Goal: Task Accomplishment & Management: Use online tool/utility

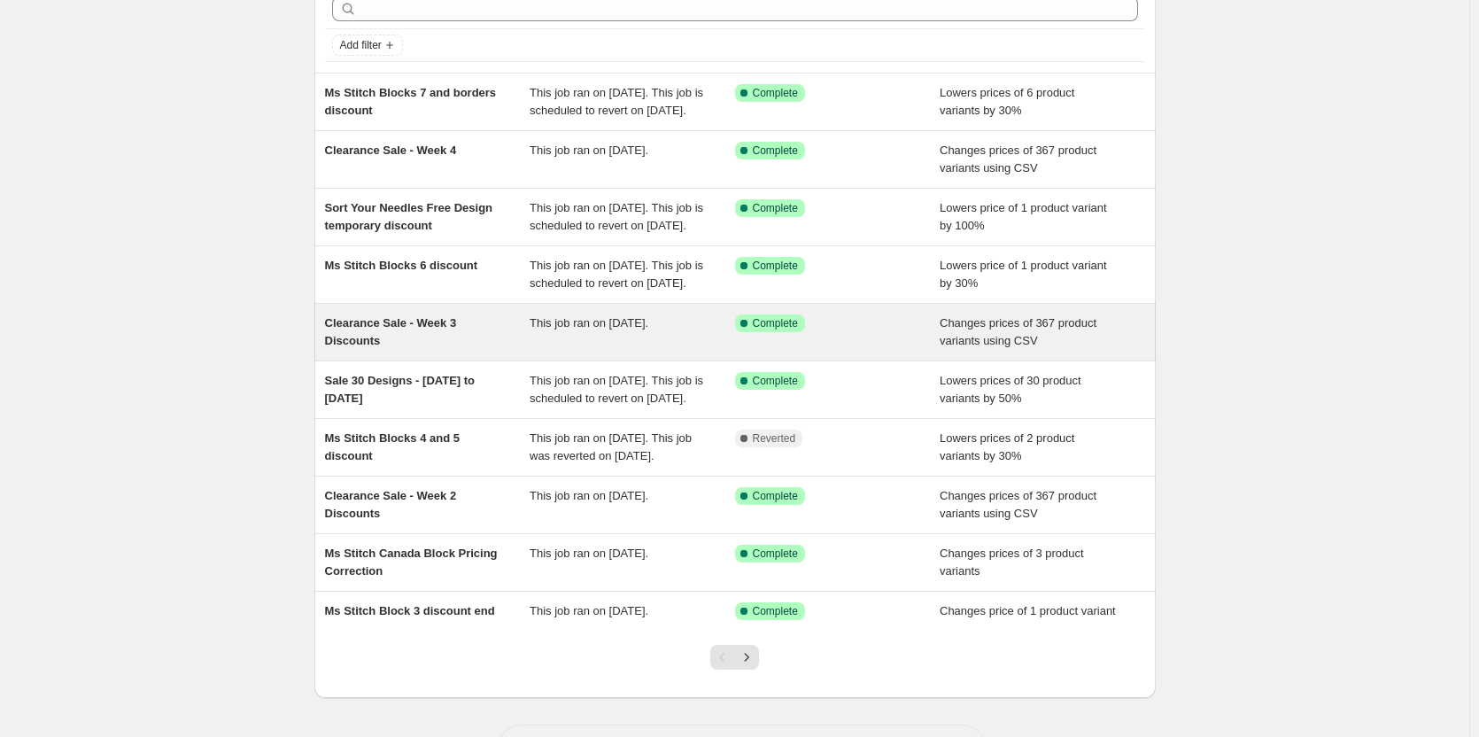
scroll to position [177, 0]
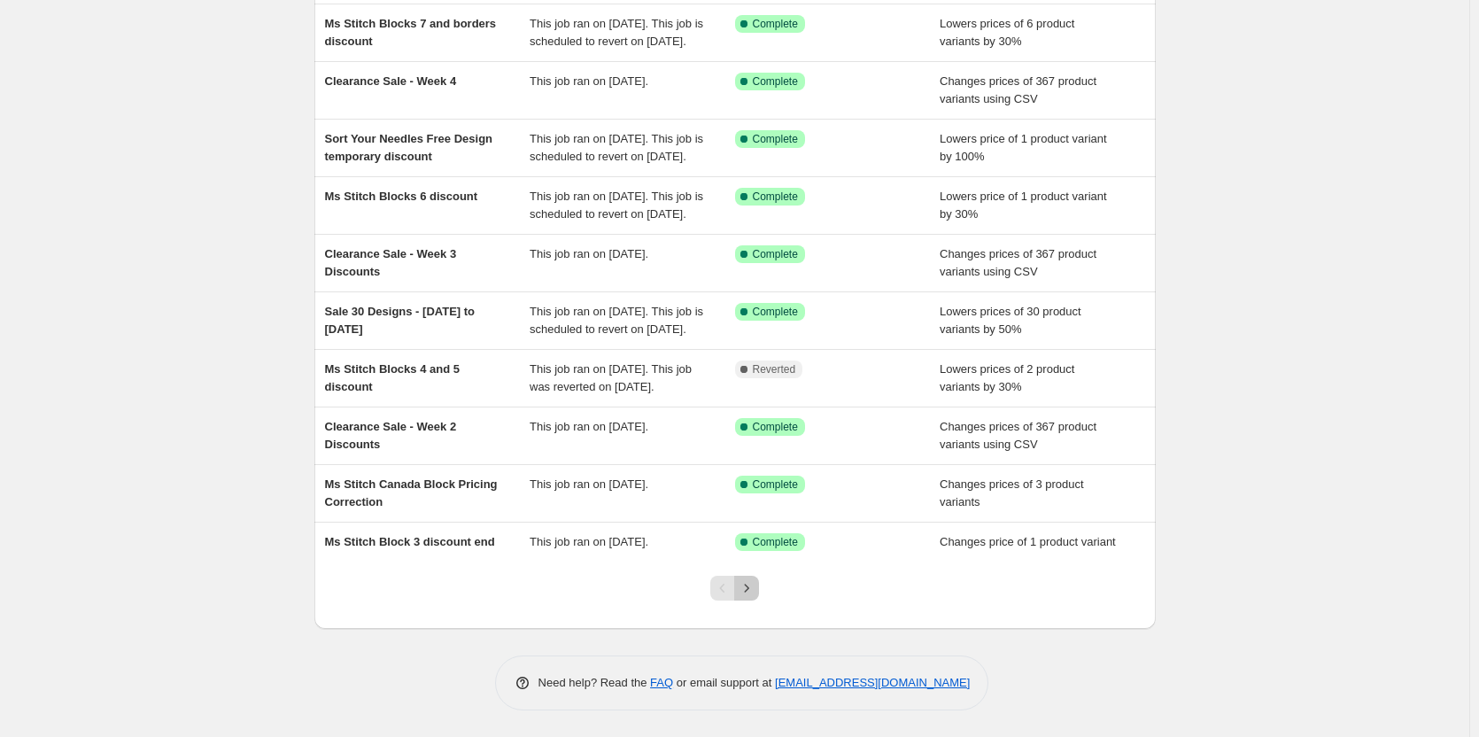
click at [755, 597] on icon "Next" at bounding box center [747, 588] width 18 height 18
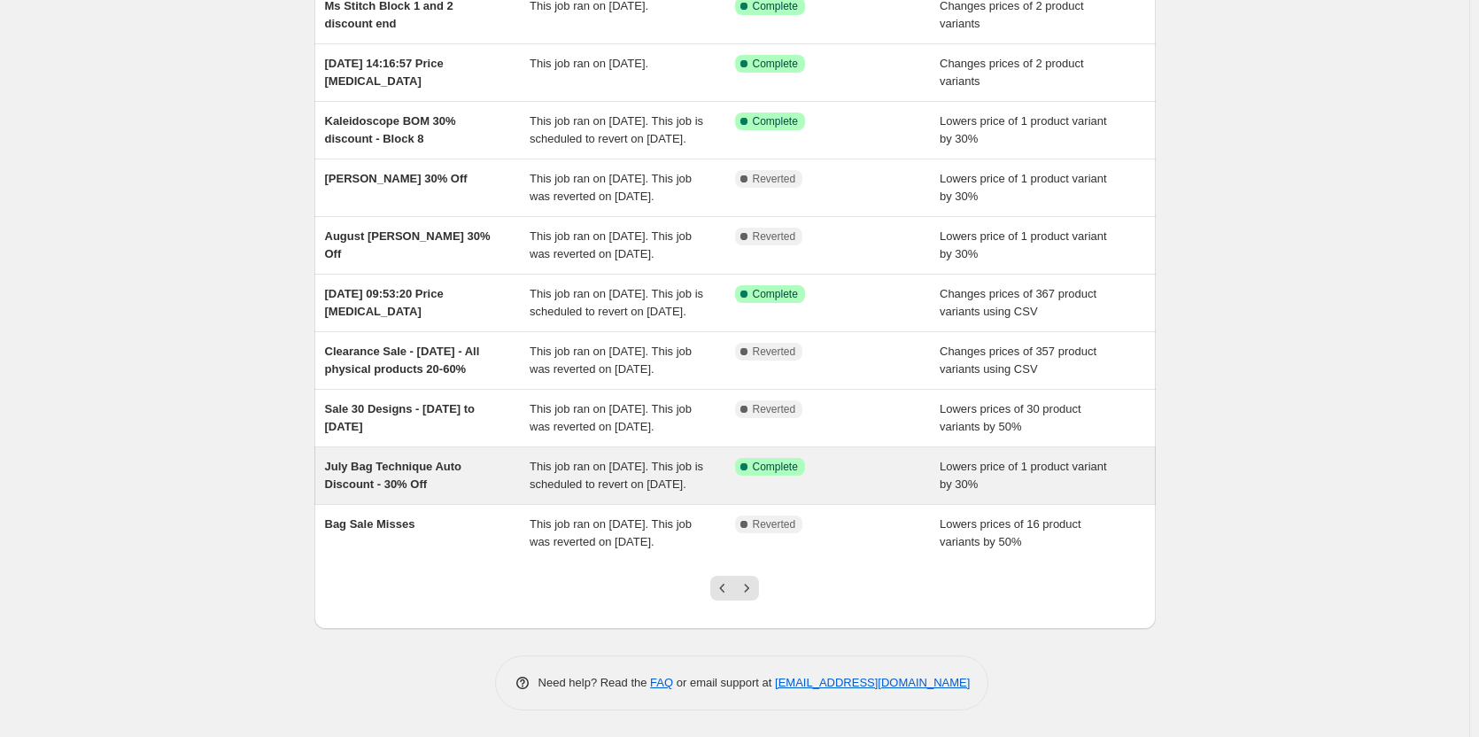
scroll to position [89, 0]
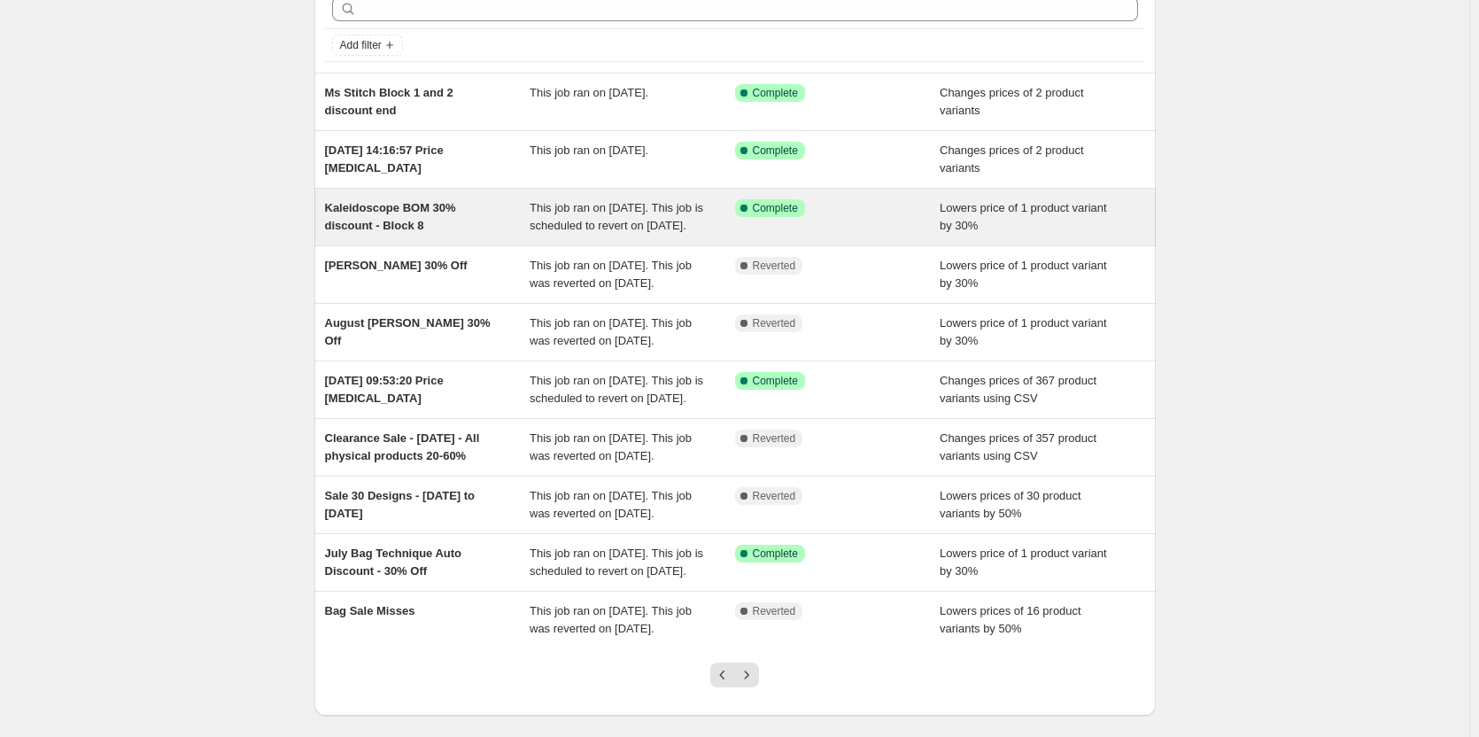
click at [409, 225] on div "Kaleidoscope BOM 30% discount - Block 8" at bounding box center [427, 216] width 205 height 35
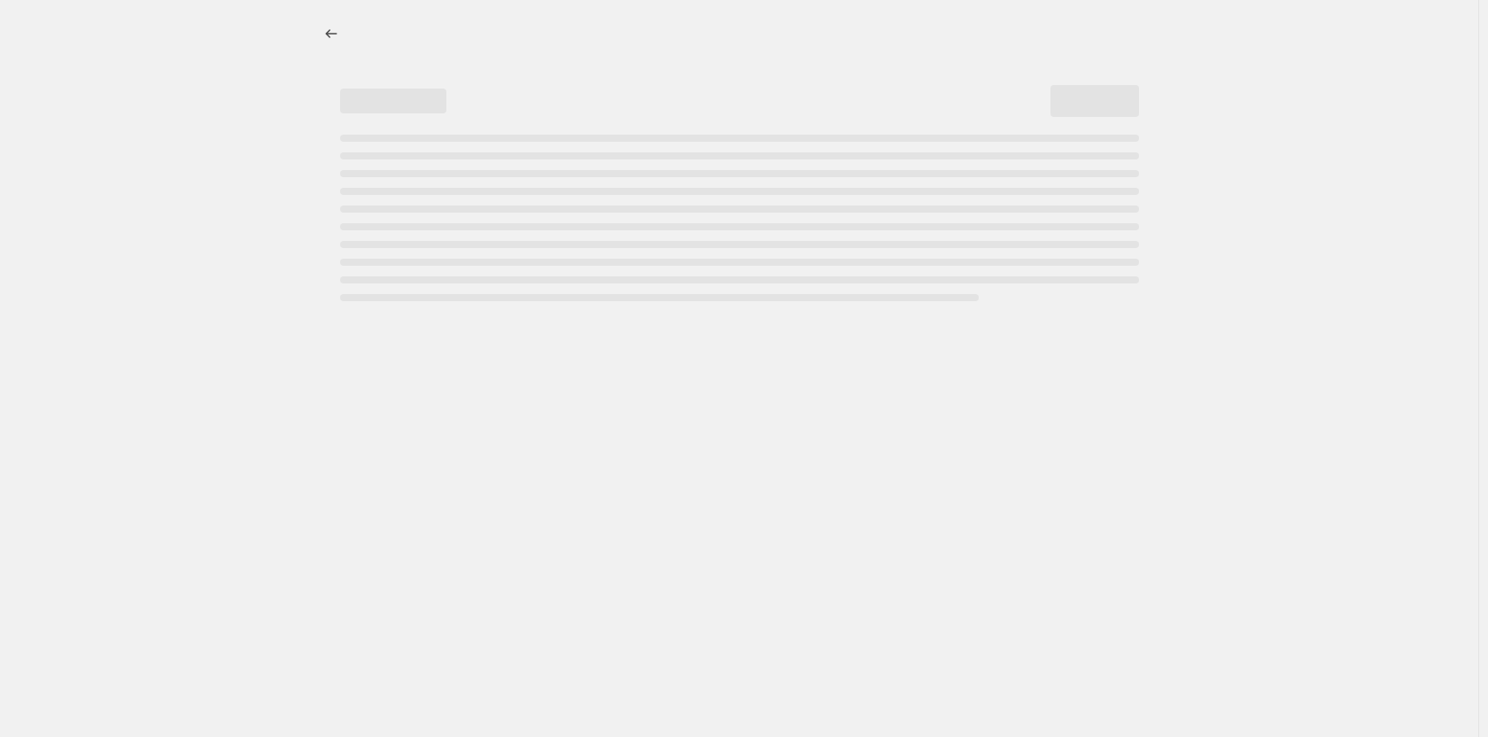
select select "percentage"
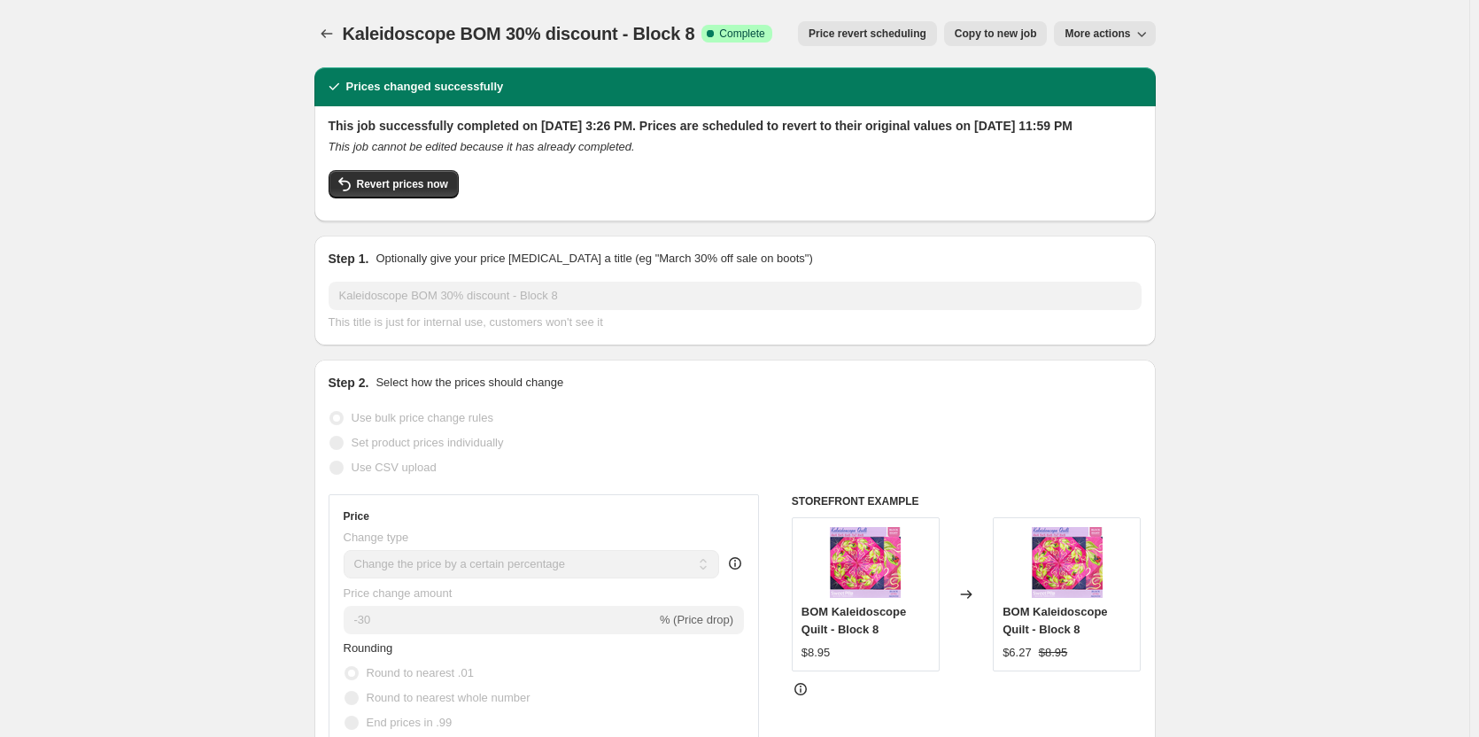
click at [994, 35] on span "Copy to new job" at bounding box center [996, 34] width 82 height 14
select select "percentage"
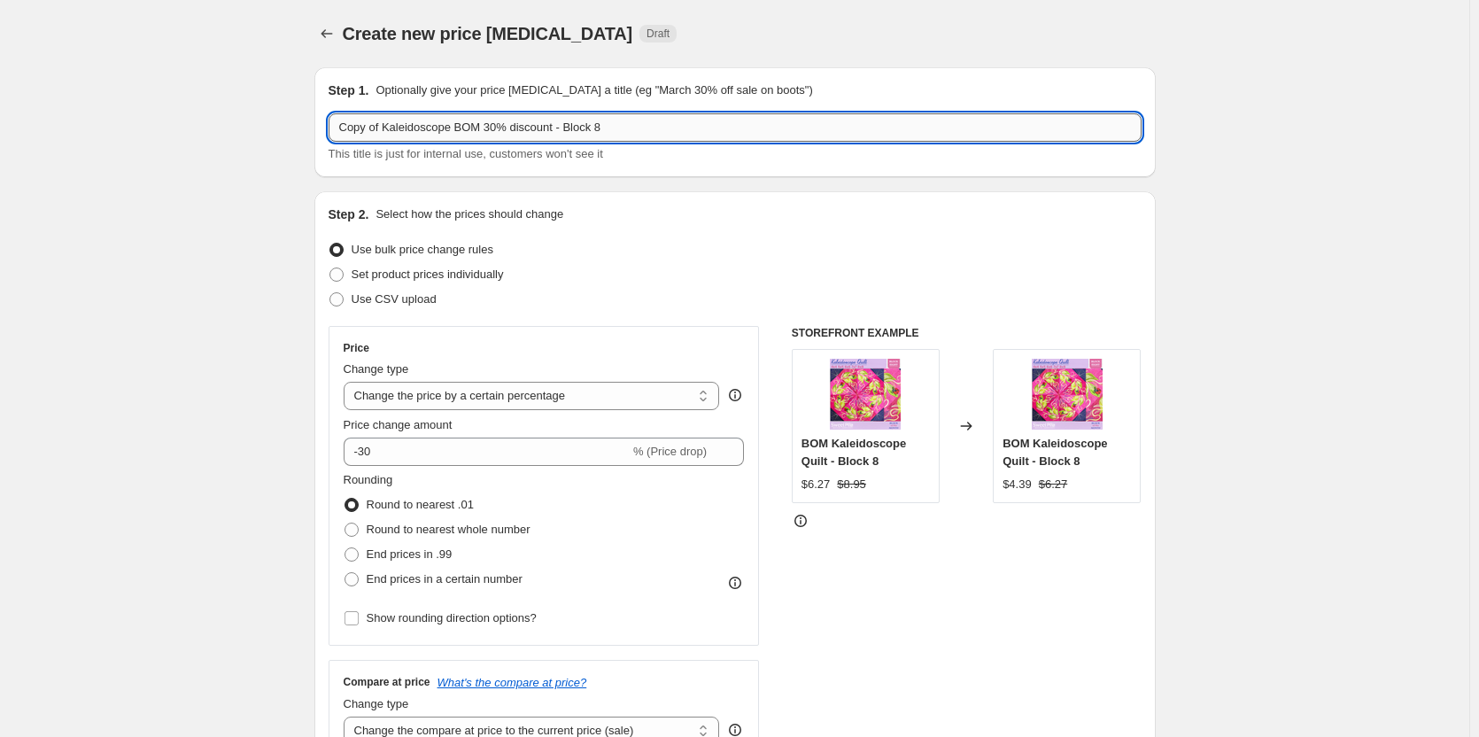
click at [654, 128] on input "Copy of Kaleidoscope BOM 30% discount - Block 8" at bounding box center [735, 127] width 813 height 28
drag, startPoint x: 383, startPoint y: 123, endPoint x: 244, endPoint y: 107, distance: 140.8
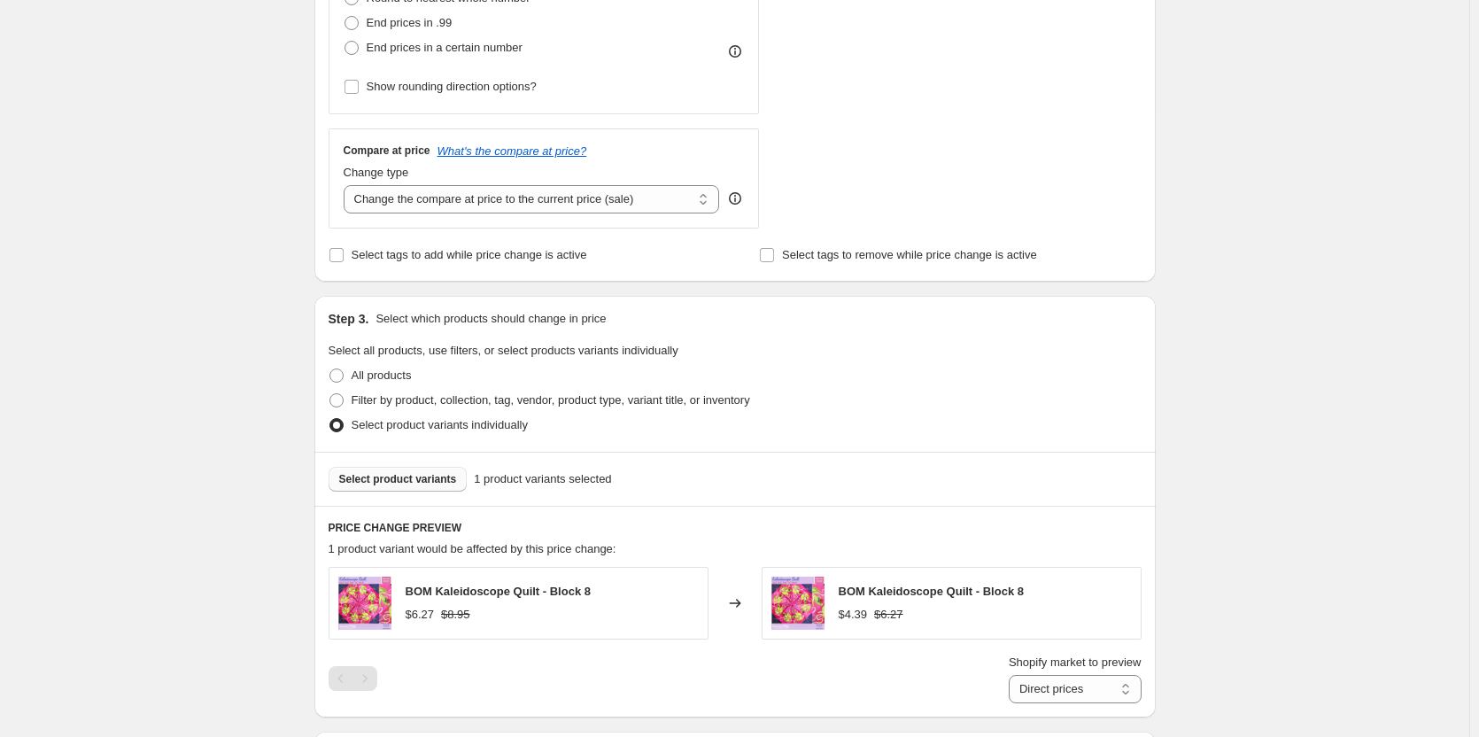
type input "Kaleidoscope BOM 30% discount - Block 9"
click at [422, 488] on button "Select product variants" at bounding box center [398, 479] width 139 height 25
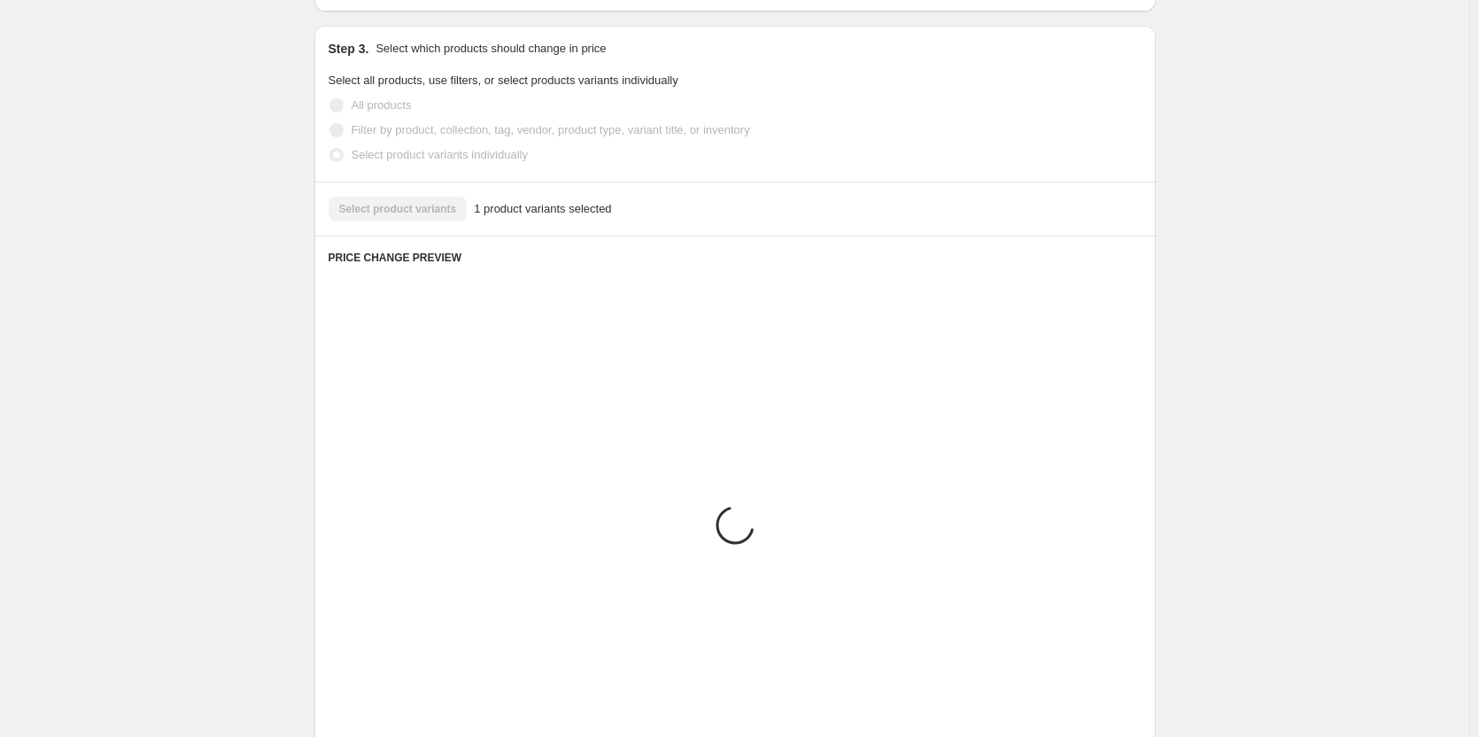
scroll to position [1278, 0]
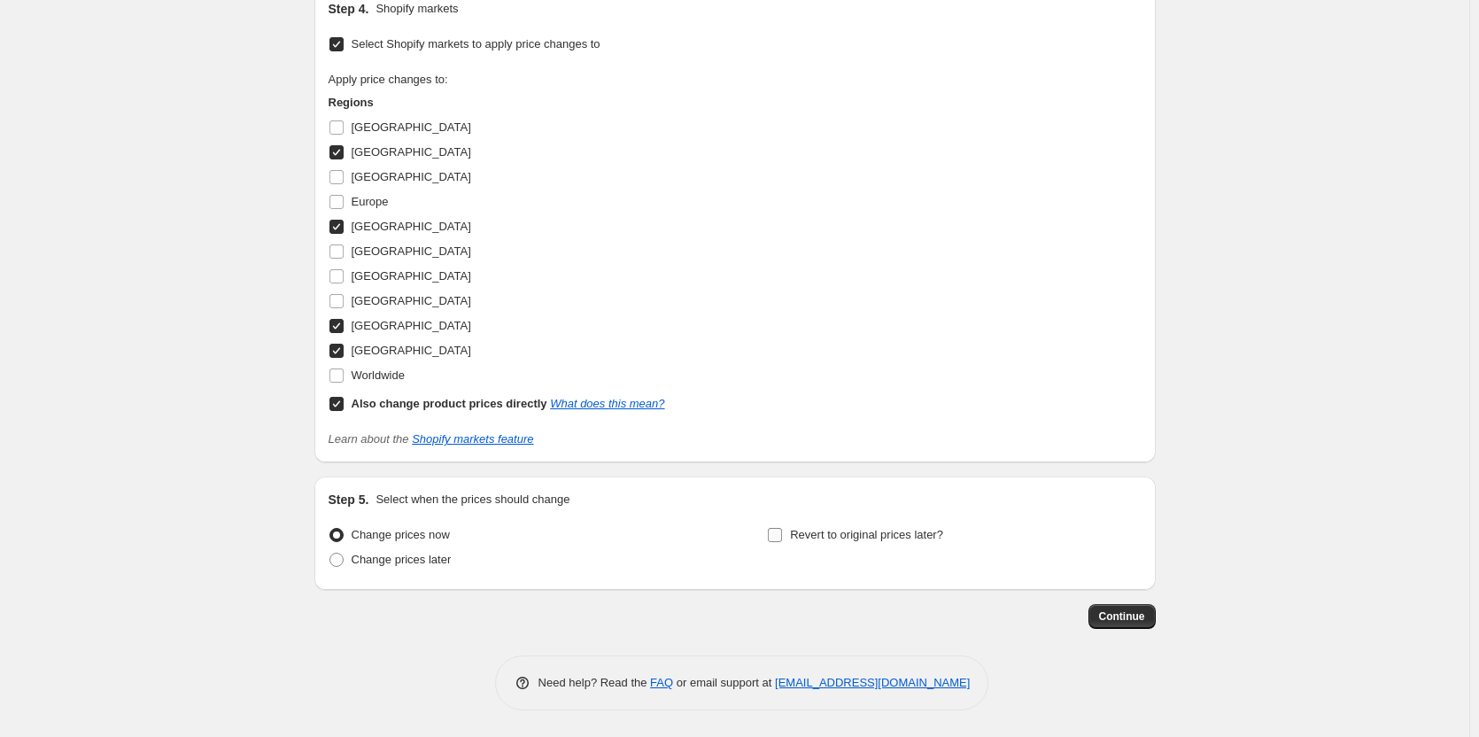
click at [905, 534] on span "Revert to original prices later?" at bounding box center [866, 534] width 153 height 13
click at [782, 534] on input "Revert to original prices later?" at bounding box center [775, 535] width 14 height 14
checkbox input "true"
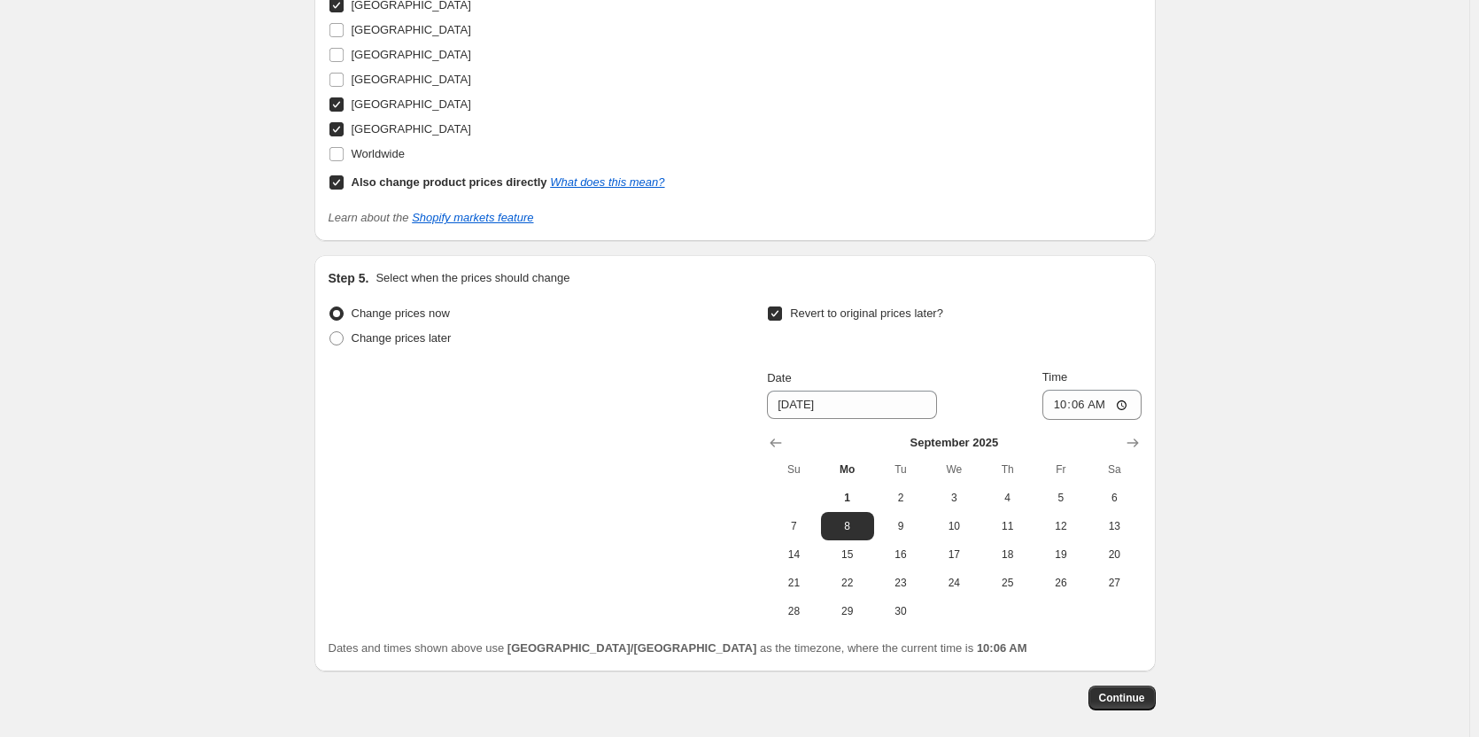
scroll to position [1581, 0]
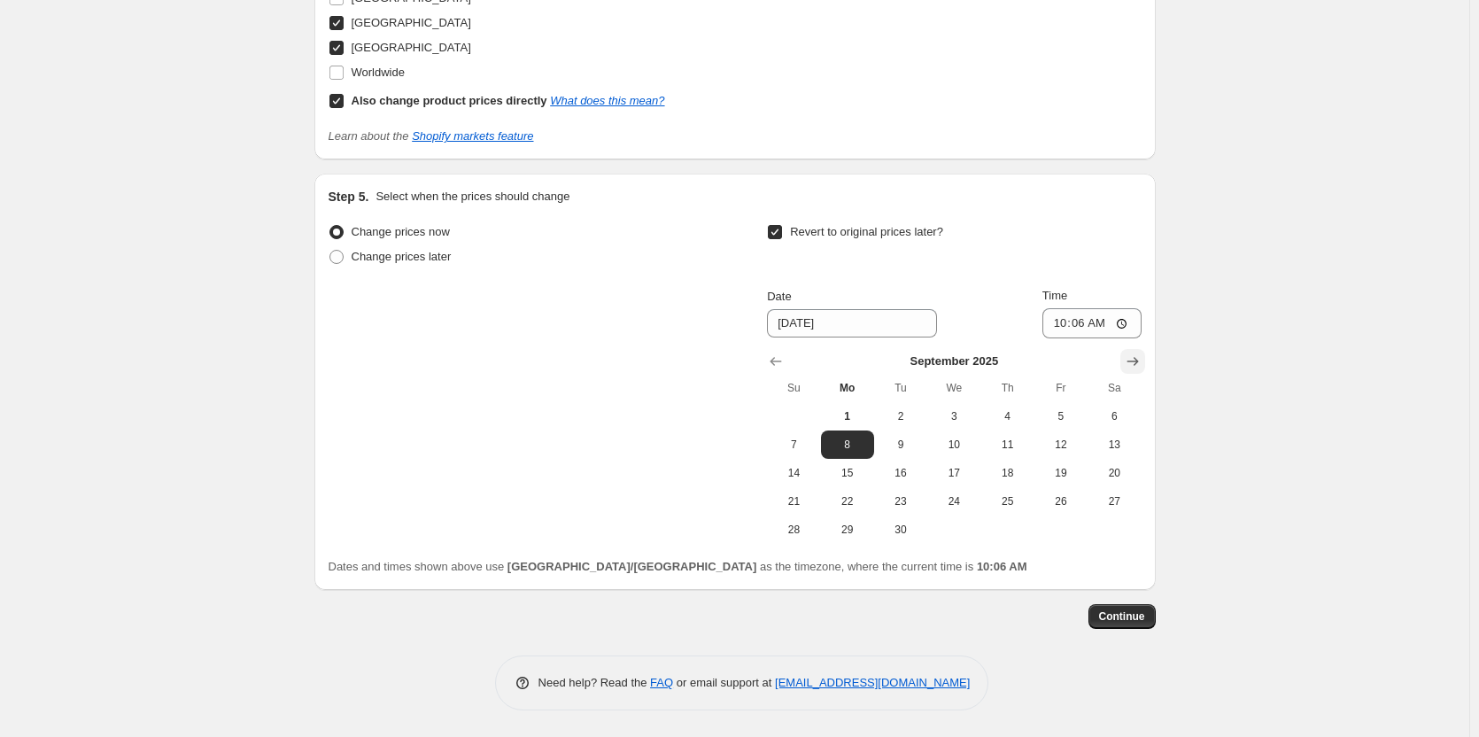
click at [1141, 356] on icon "Show next month, October 2025" at bounding box center [1133, 361] width 18 height 18
click at [1041, 414] on button "3" at bounding box center [1060, 416] width 53 height 28
type input "10/3/2025"
click at [1064, 327] on input "10:06" at bounding box center [1091, 323] width 99 height 30
type input "23:59"
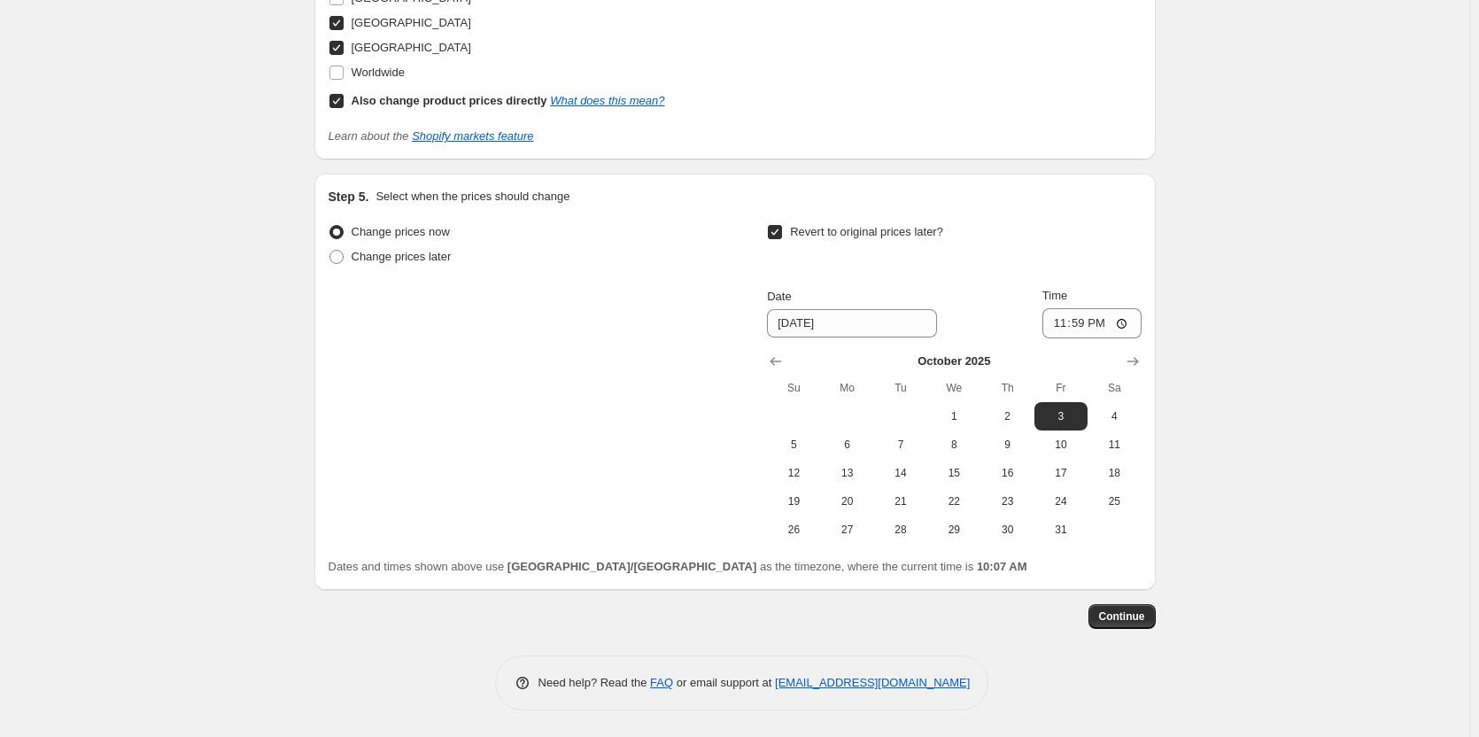
click at [1134, 622] on span "Continue" at bounding box center [1122, 616] width 46 height 14
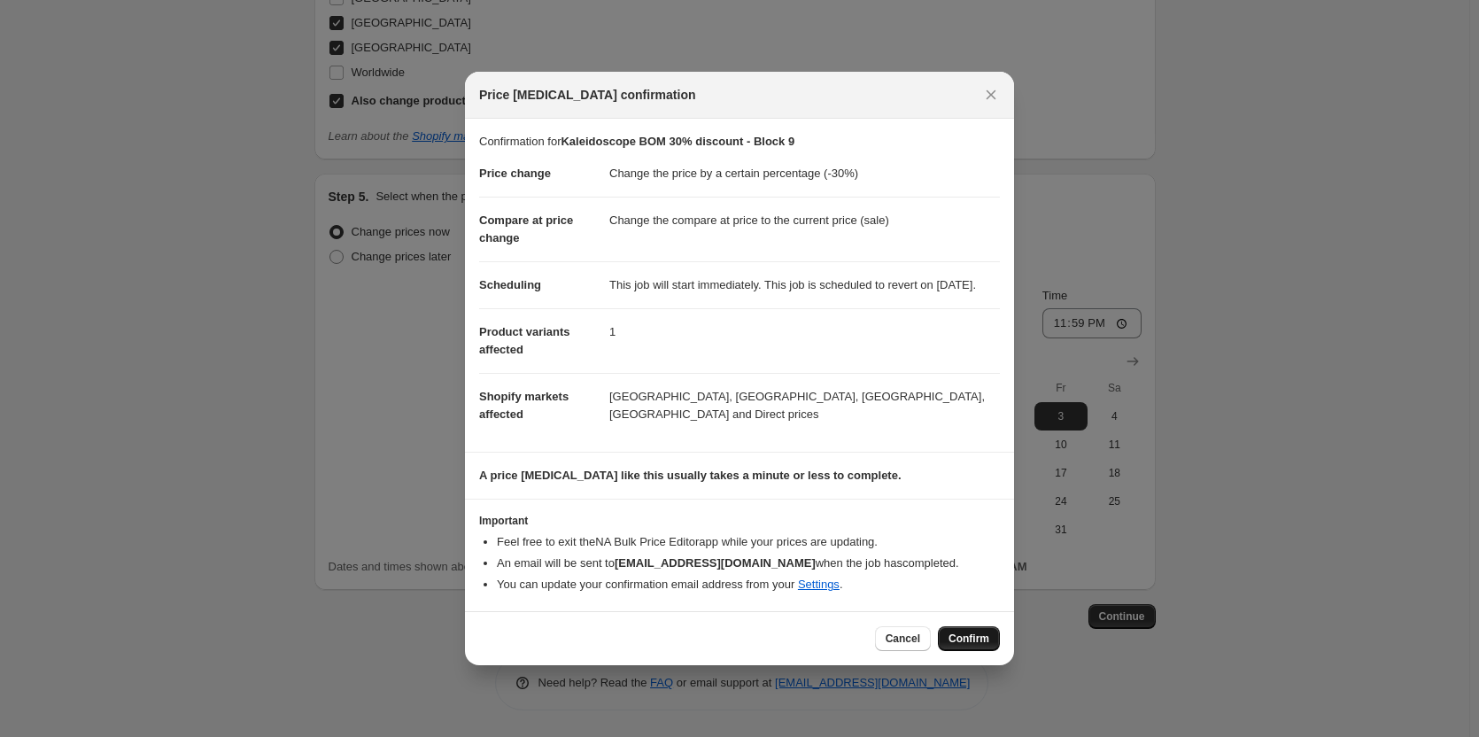
click at [963, 645] on span "Confirm" at bounding box center [968, 638] width 41 height 14
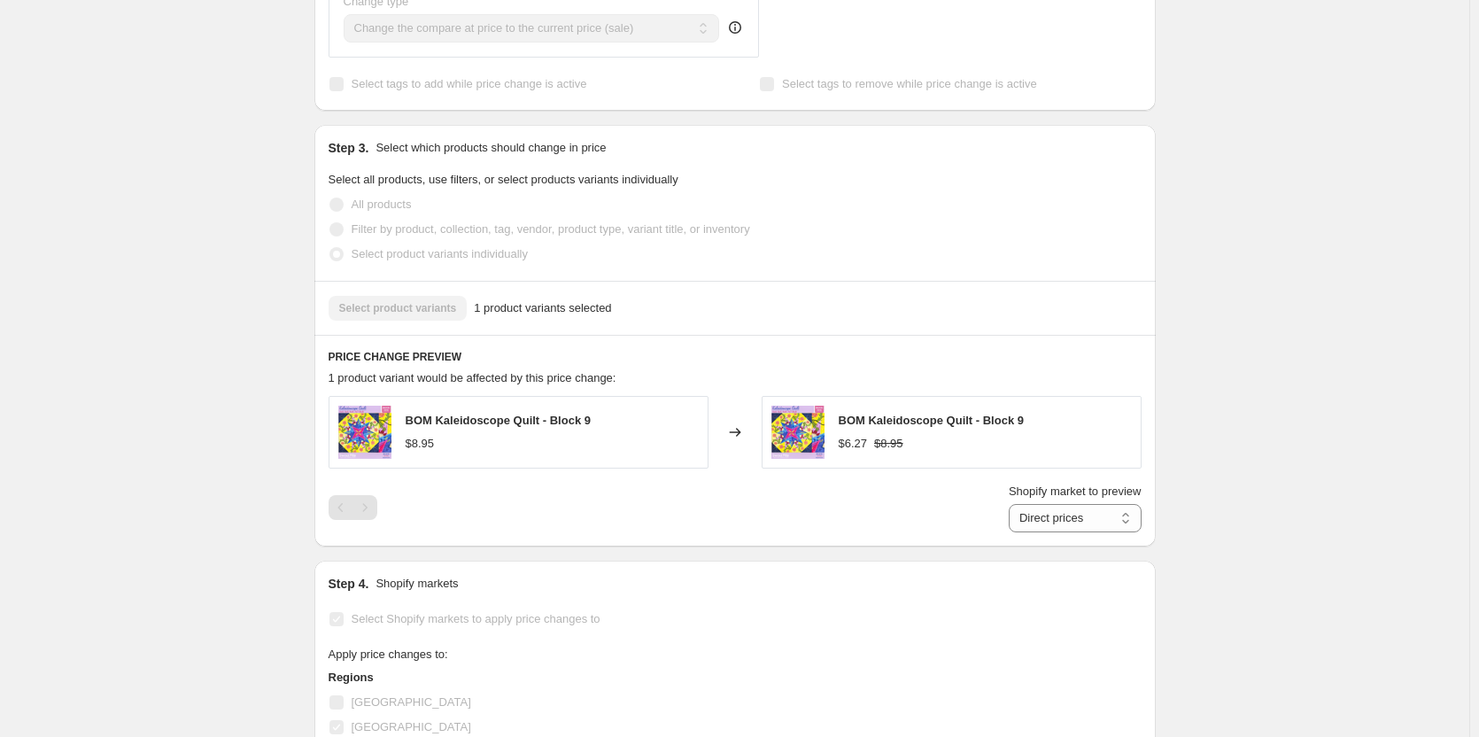
scroll to position [75, 0]
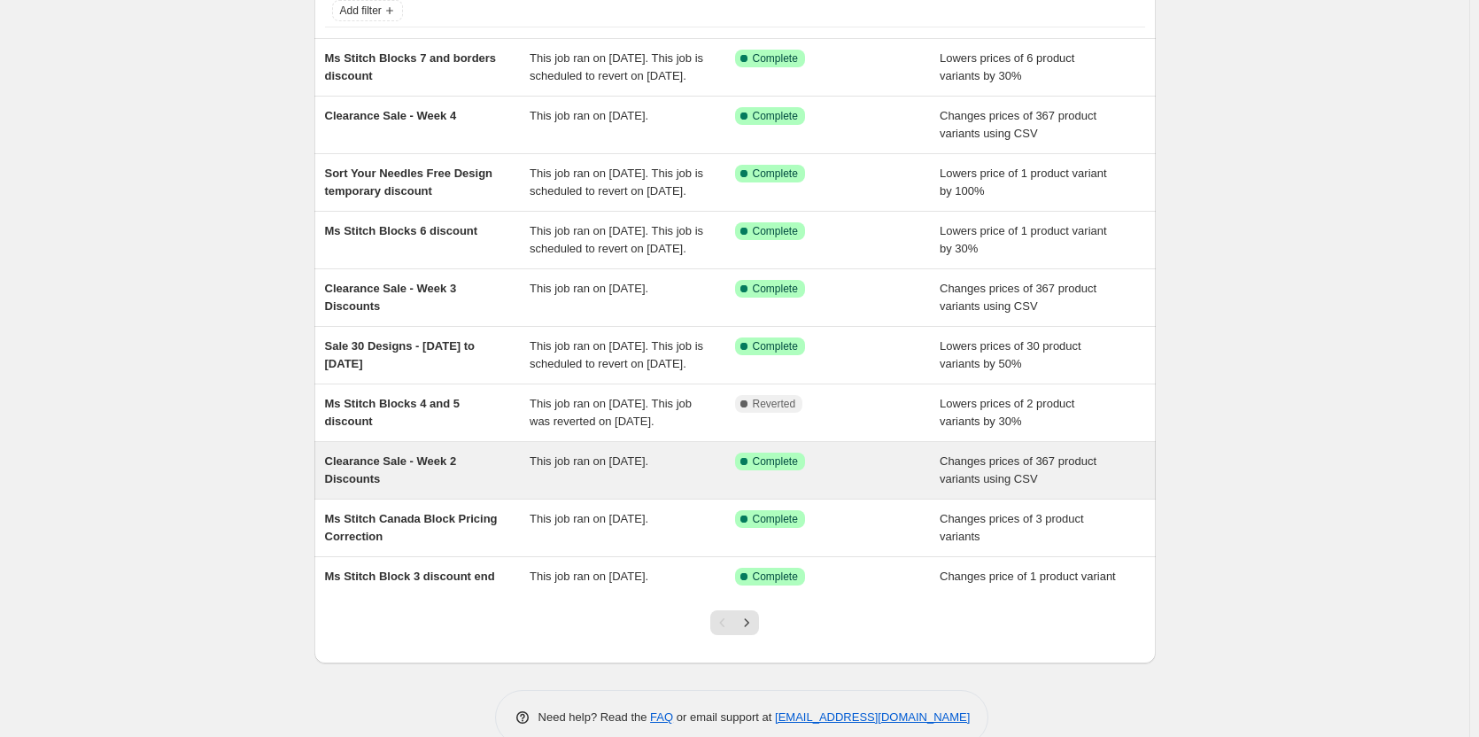
scroll to position [246, 0]
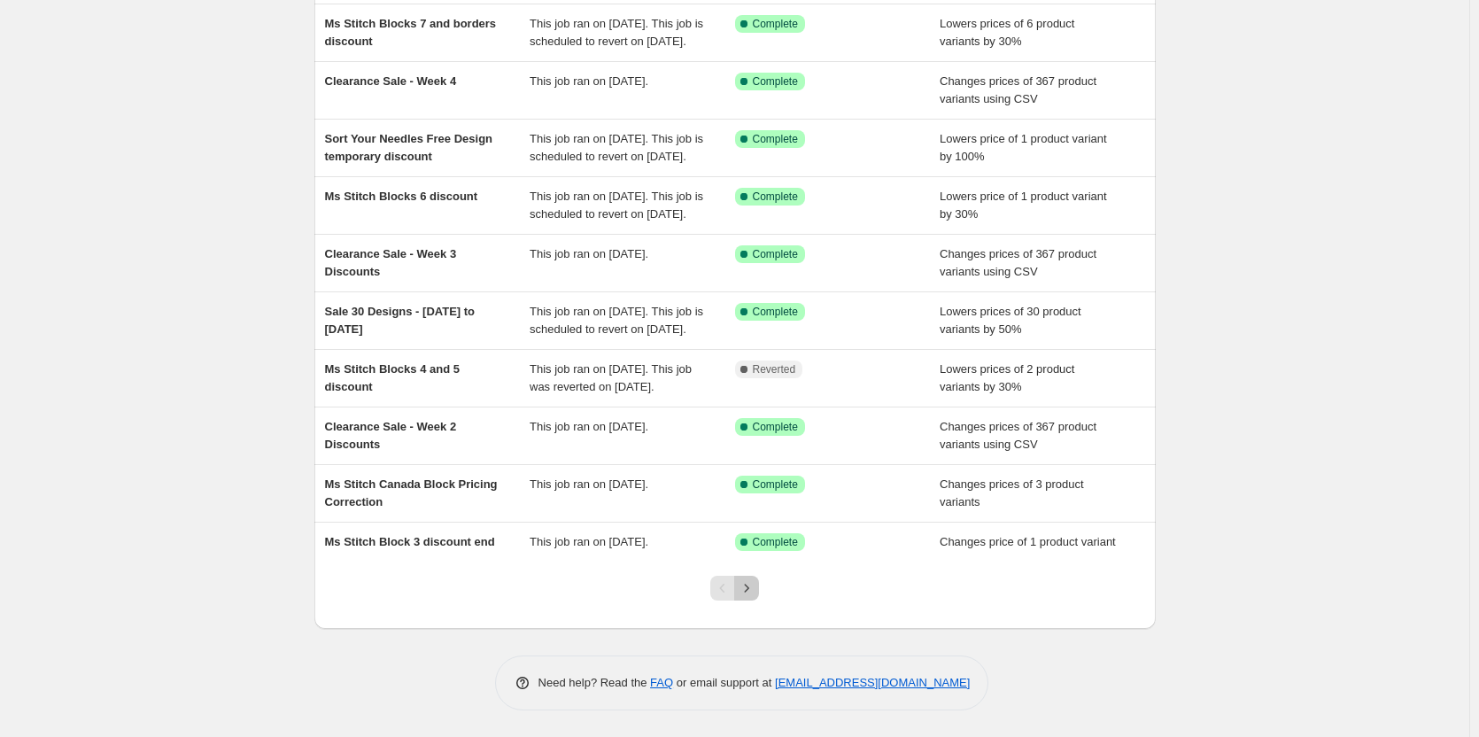
click at [755, 595] on icon "Next" at bounding box center [747, 588] width 18 height 18
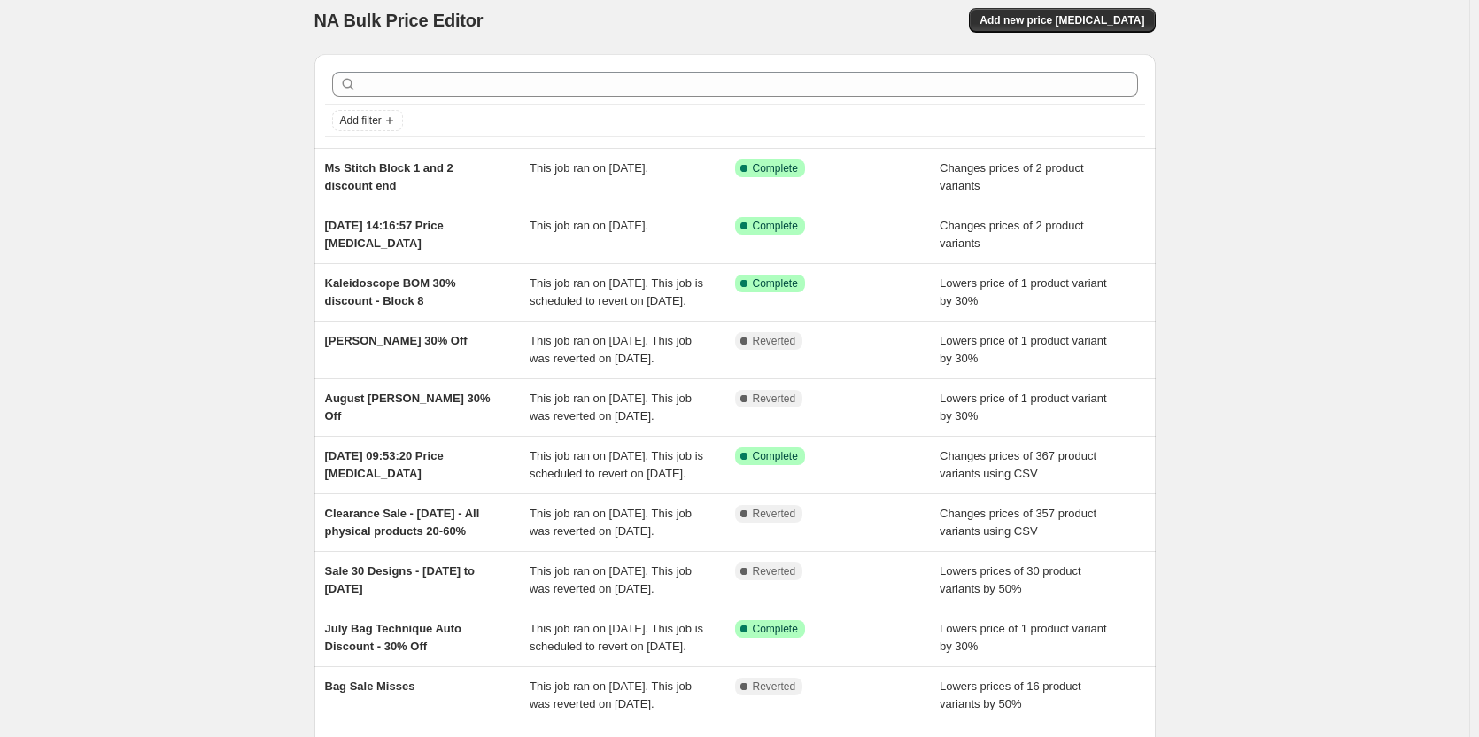
scroll to position [0, 0]
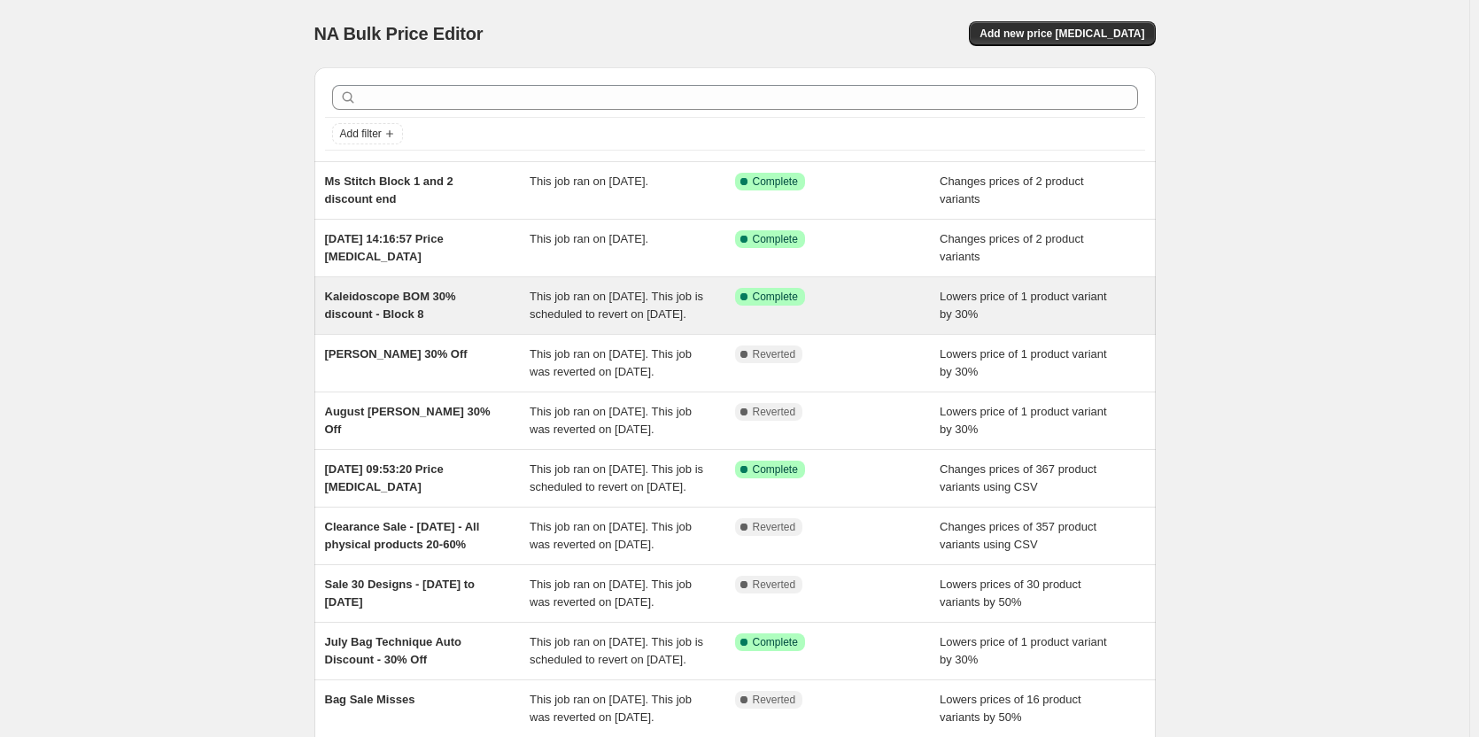
click at [471, 322] on div "Kaleidoscope BOM 30% discount - Block 8" at bounding box center [427, 305] width 205 height 35
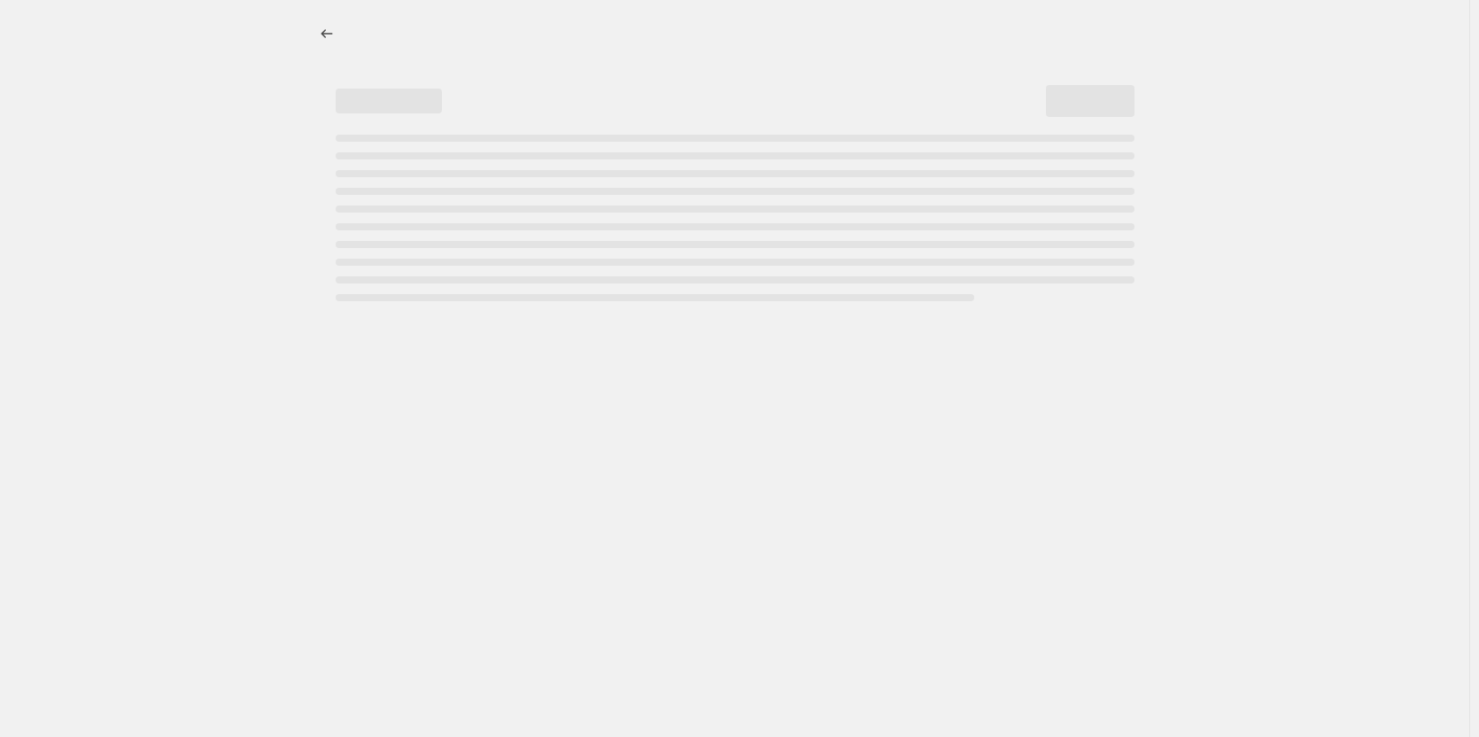
select select "percentage"
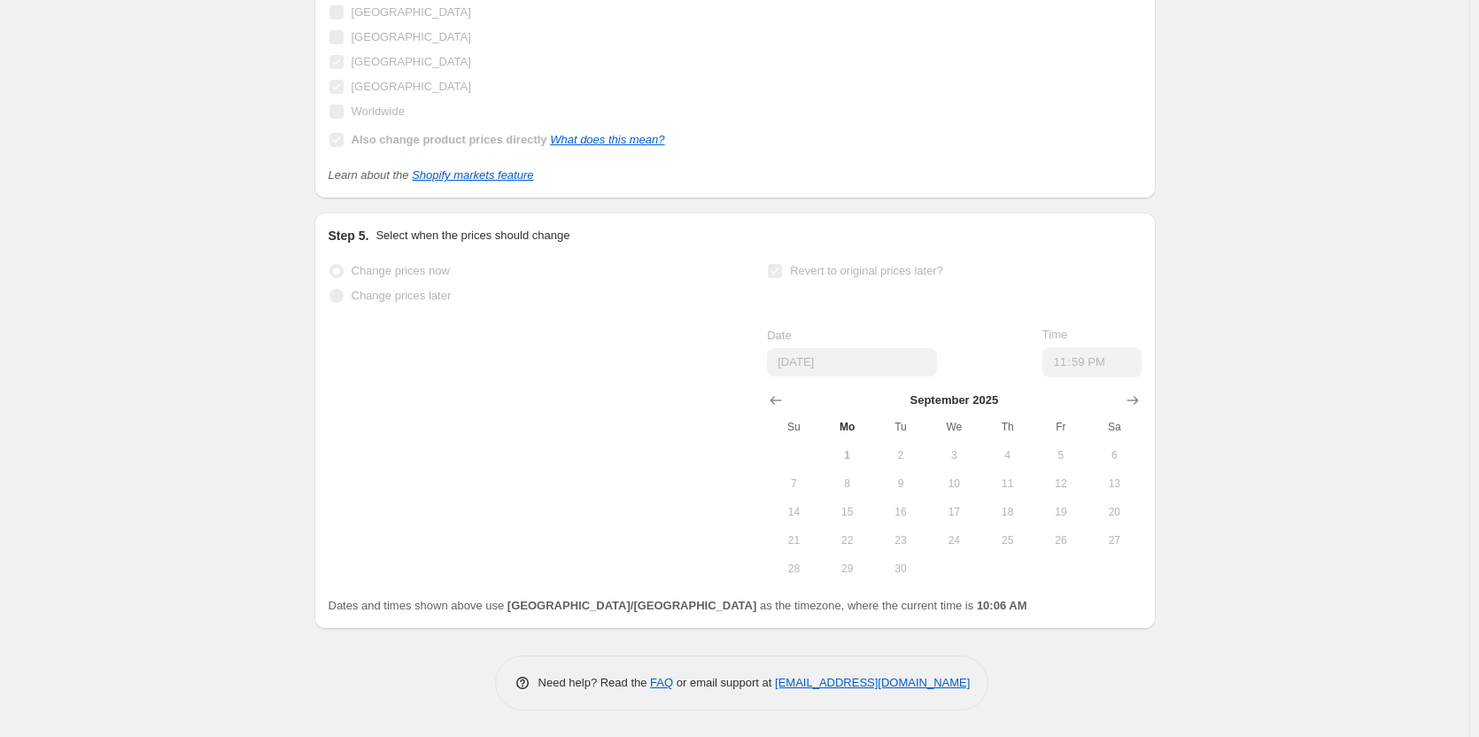
scroll to position [1728, 0]
